Goal: Transaction & Acquisition: Purchase product/service

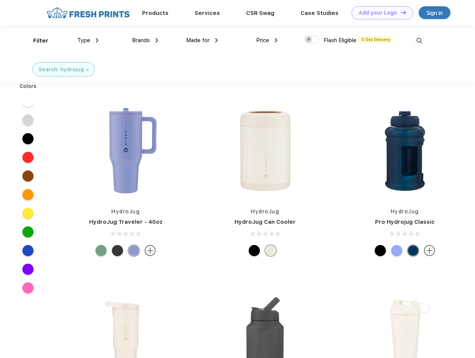
click at [379, 13] on link "Add your Logo Design Tool" at bounding box center [381, 12] width 61 height 13
click at [0, 0] on div "Design Tool" at bounding box center [0, 0] width 0 height 0
click at [400, 12] on link "Add your Logo Design Tool" at bounding box center [381, 12] width 61 height 13
click at [36, 41] on div "Filter" at bounding box center [40, 41] width 15 height 9
click at [88, 40] on span "Type" at bounding box center [83, 40] width 13 height 7
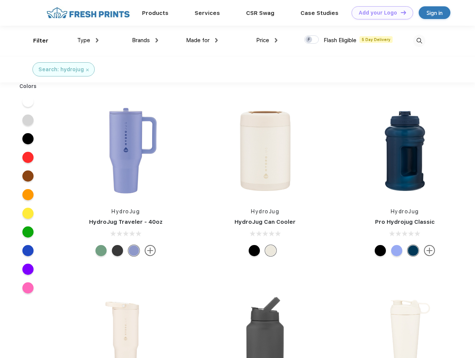
click at [145, 40] on span "Brands" at bounding box center [141, 40] width 18 height 7
click at [202, 40] on span "Made for" at bounding box center [197, 40] width 23 height 7
click at [267, 40] on span "Price" at bounding box center [262, 40] width 13 height 7
click at [311, 40] on div at bounding box center [311, 39] width 15 height 8
click at [309, 40] on input "checkbox" at bounding box center [306, 37] width 5 height 5
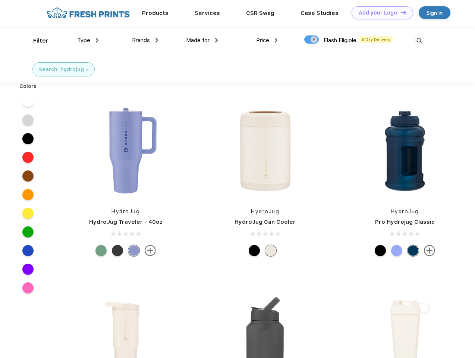
click at [419, 41] on img at bounding box center [419, 41] width 12 height 12
